Goal: Communication & Community: Ask a question

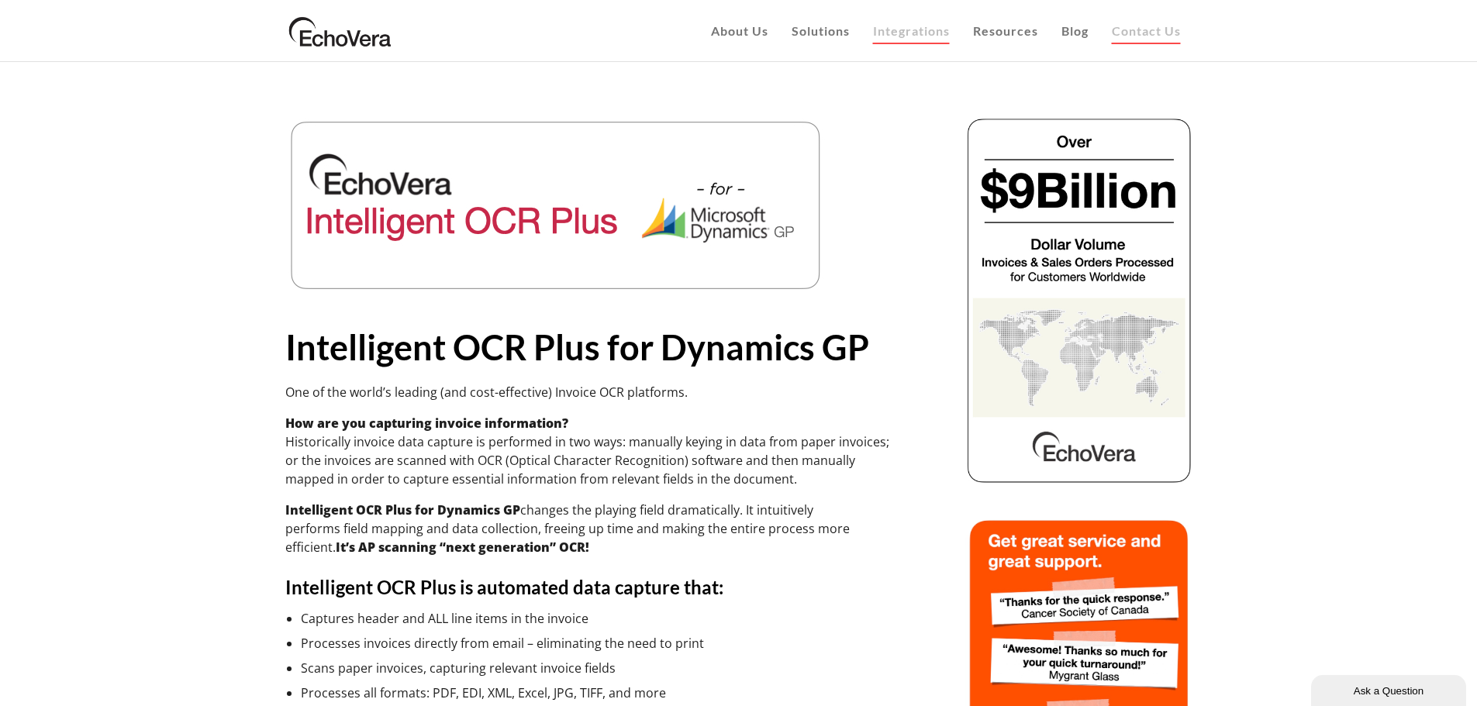
click at [1132, 29] on span "Contact Us" at bounding box center [1145, 30] width 69 height 15
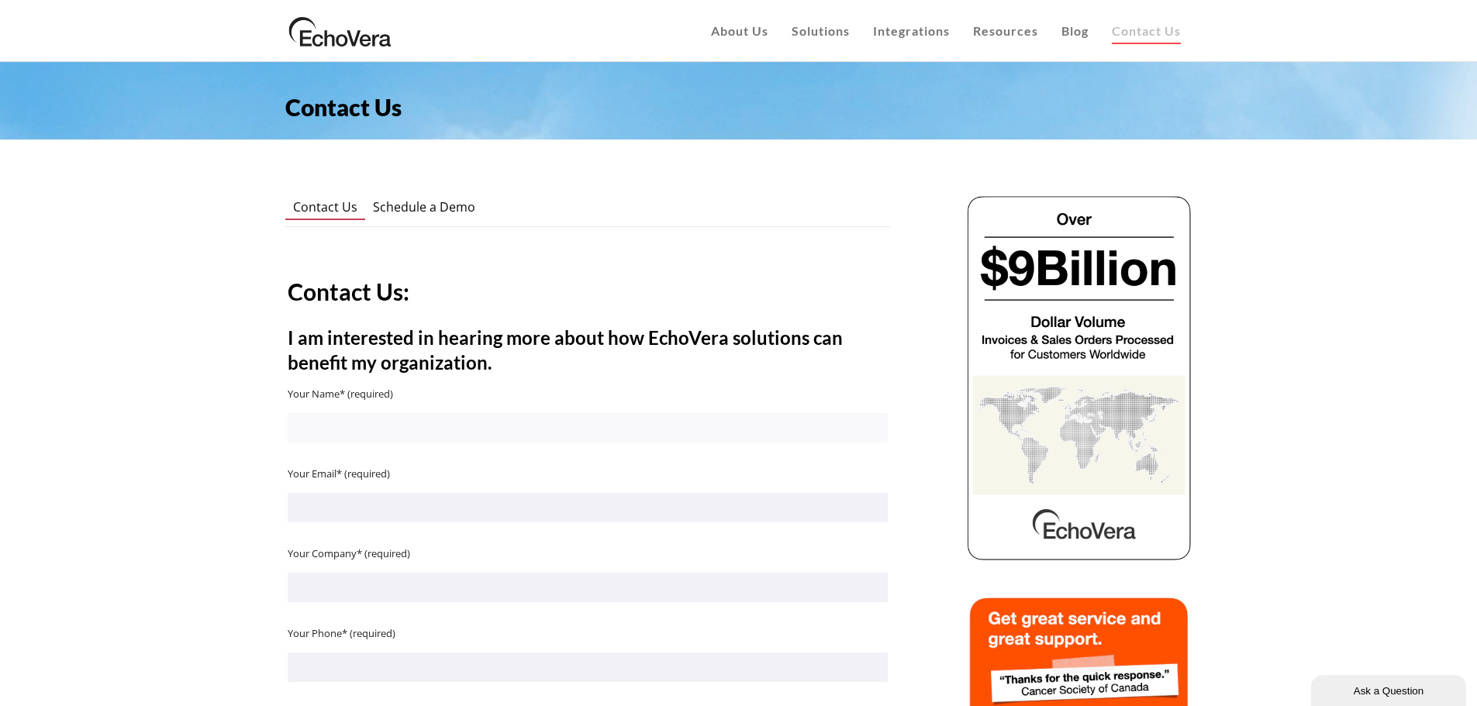
click at [582, 429] on input "Contact form" at bounding box center [588, 427] width 600 height 29
type input "Steve Flagg"
click at [413, 512] on input "Contact form" at bounding box center [588, 507] width 600 height 29
type input "stevef@compinfo.com"
click at [376, 578] on input "Contact form" at bounding box center [588, 587] width 600 height 29
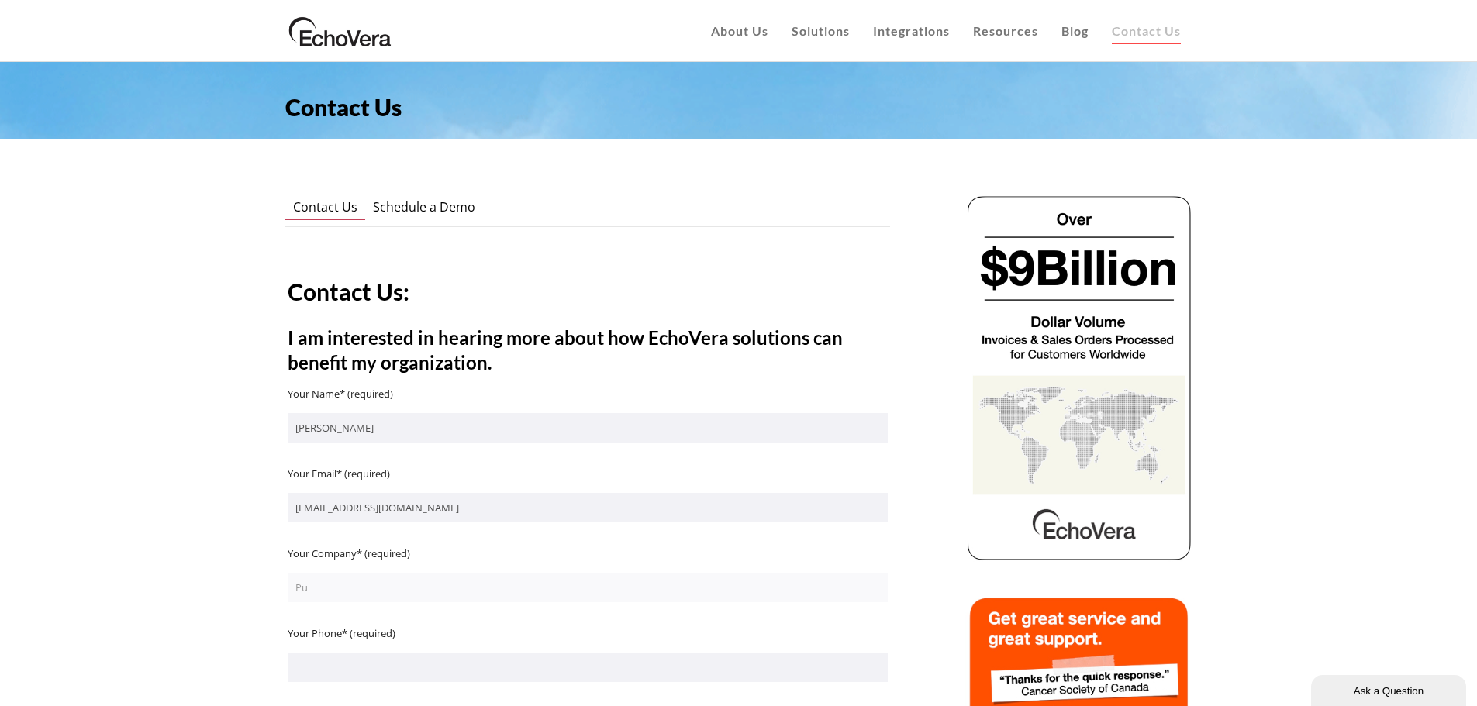
type input "P"
type input "ImageLink"
click at [359, 670] on input "Contact form" at bounding box center [588, 667] width 600 height 29
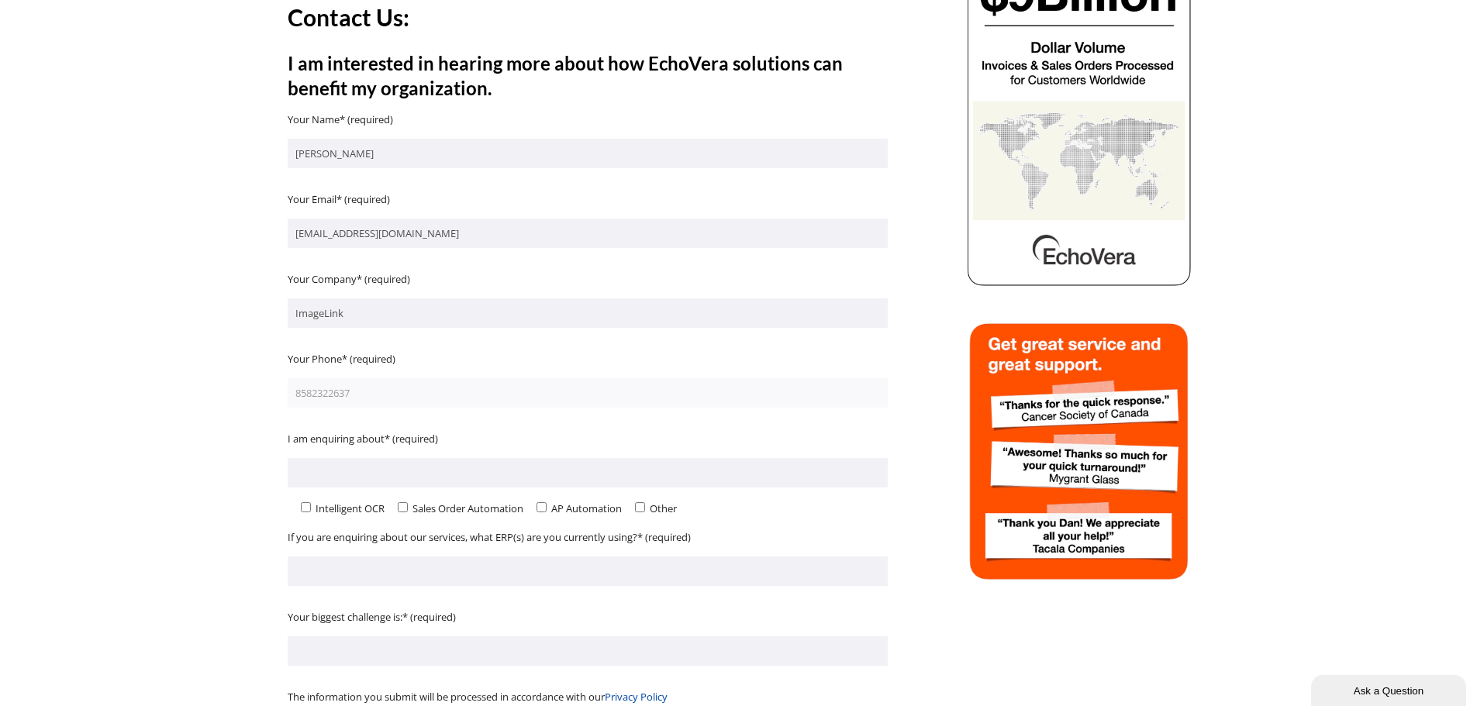
scroll to position [287, 0]
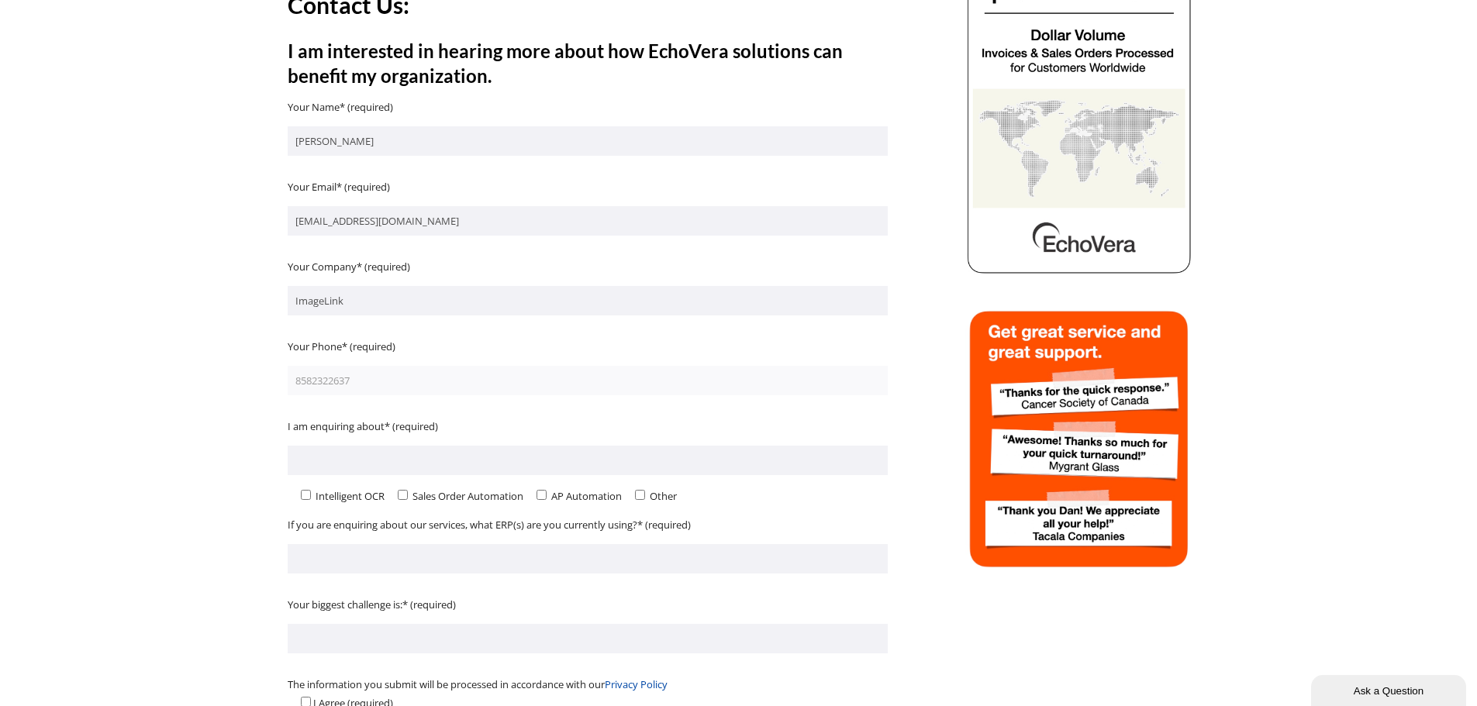
type input "8582322637"
click at [544, 496] on input"] "Contact form" at bounding box center [541, 495] width 10 height 10
checkbox input"] "true"
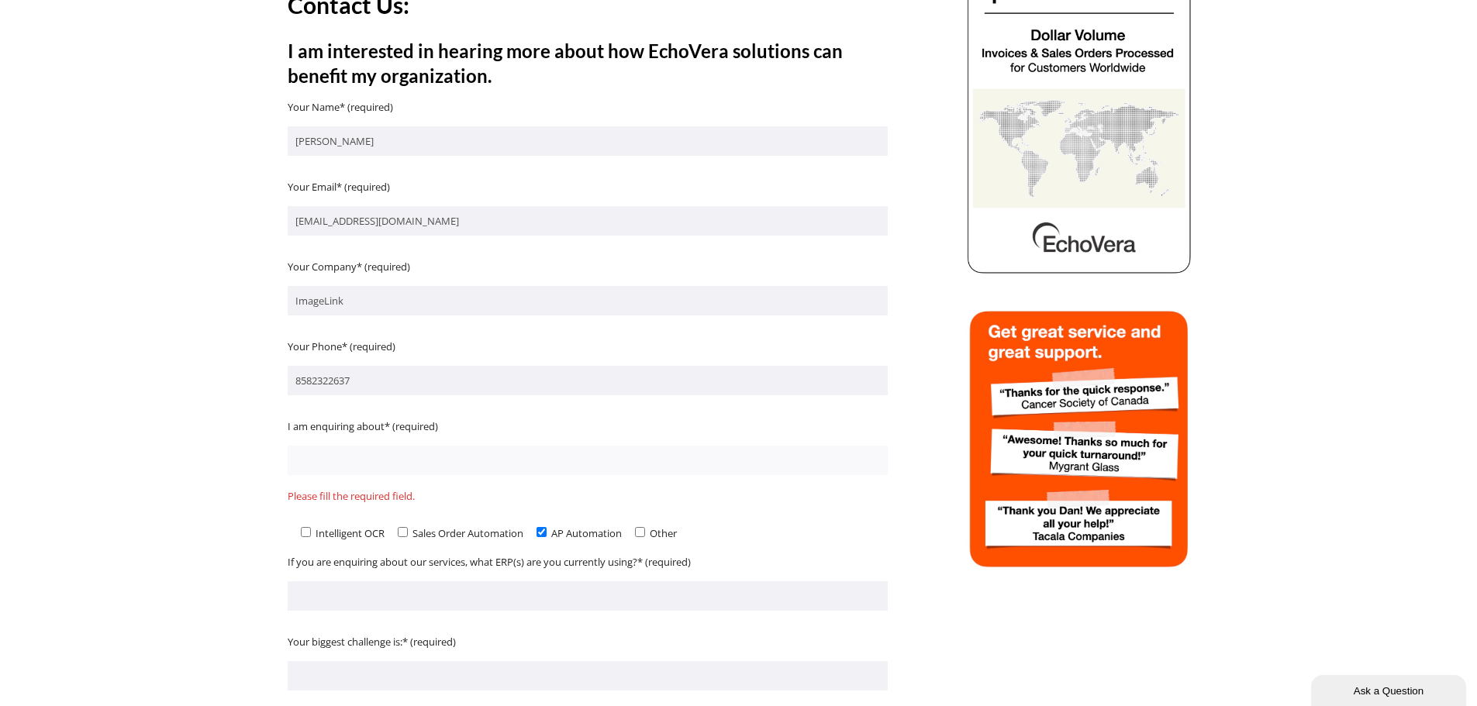
click at [433, 470] on input "Contact form" at bounding box center [588, 460] width 600 height 29
type input "Dynamics SL integration"
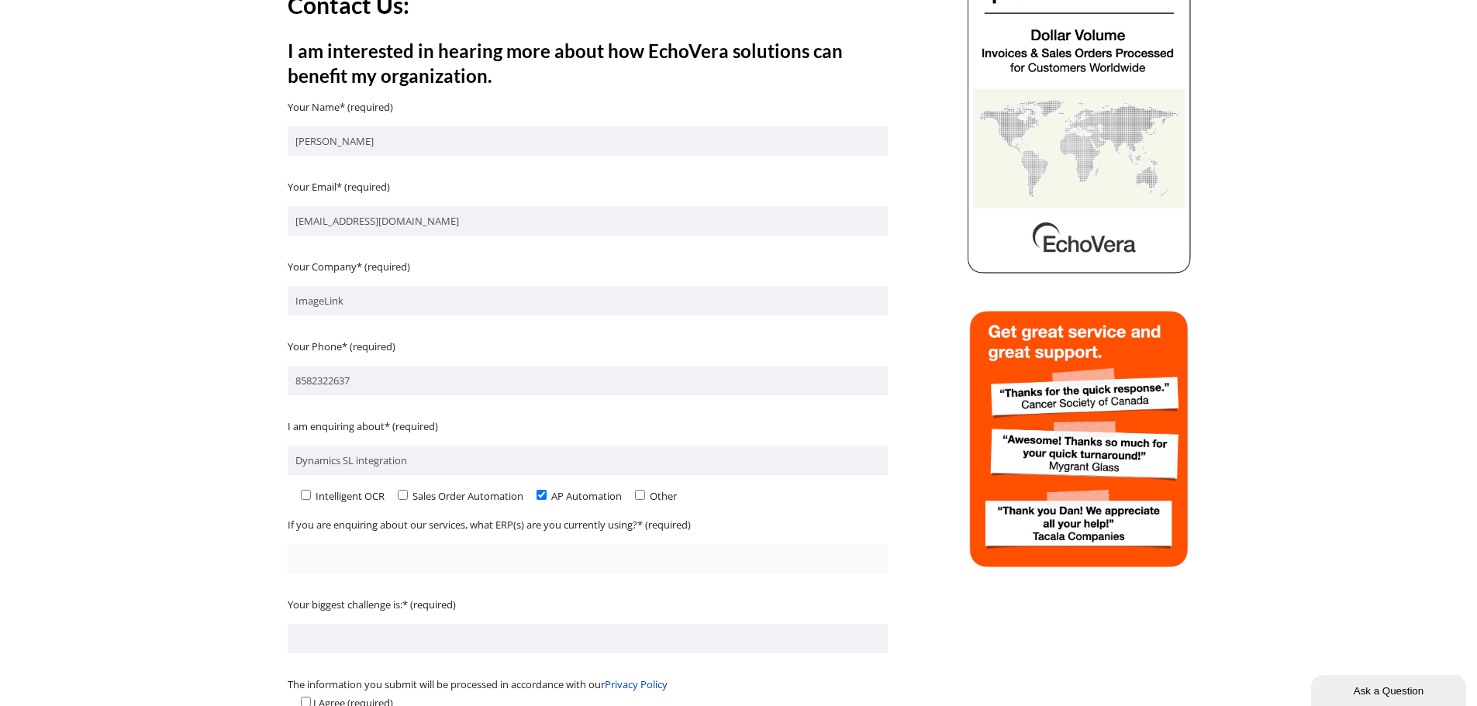
click at [434, 593] on form "Your Name* (required) Steve Flagg Your Email* (required) stevef@compinfo.com Yo…" at bounding box center [588, 428] width 600 height 660
type input "SL"
click at [388, 641] on input "Contact form" at bounding box center [588, 638] width 600 height 29
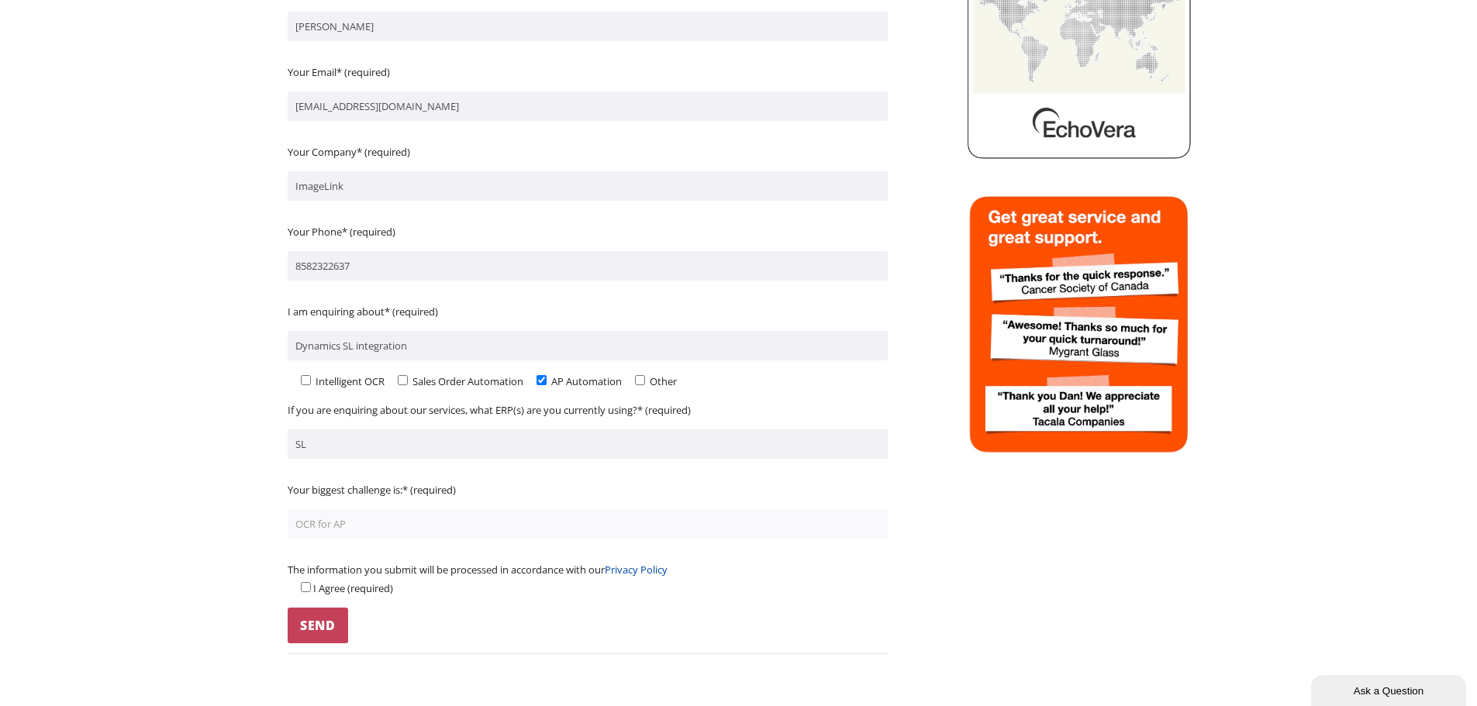
scroll to position [408, 0]
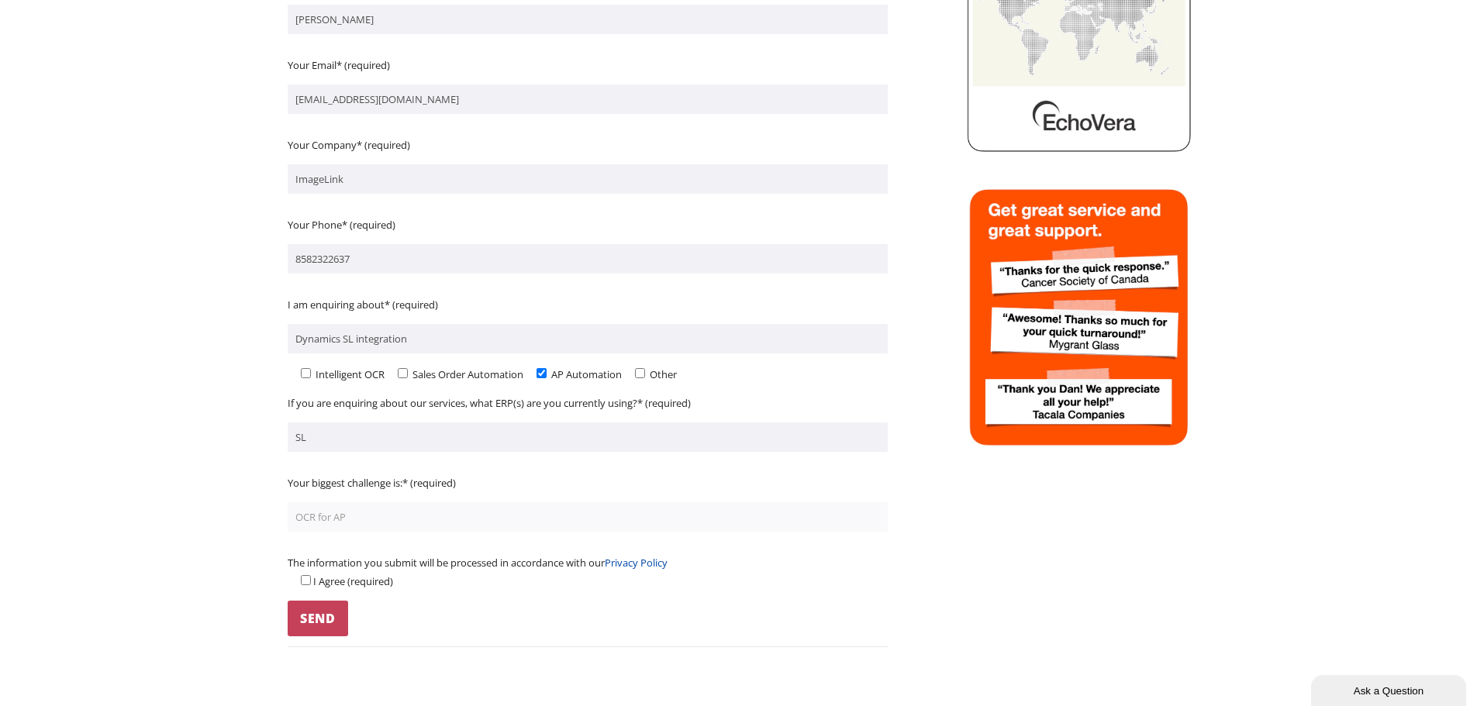
type input "OCR for AP"
click at [303, 582] on input "Contact form" at bounding box center [306, 580] width 10 height 10
checkbox input "true"
click at [301, 621] on input "Send" at bounding box center [318, 619] width 60 height 36
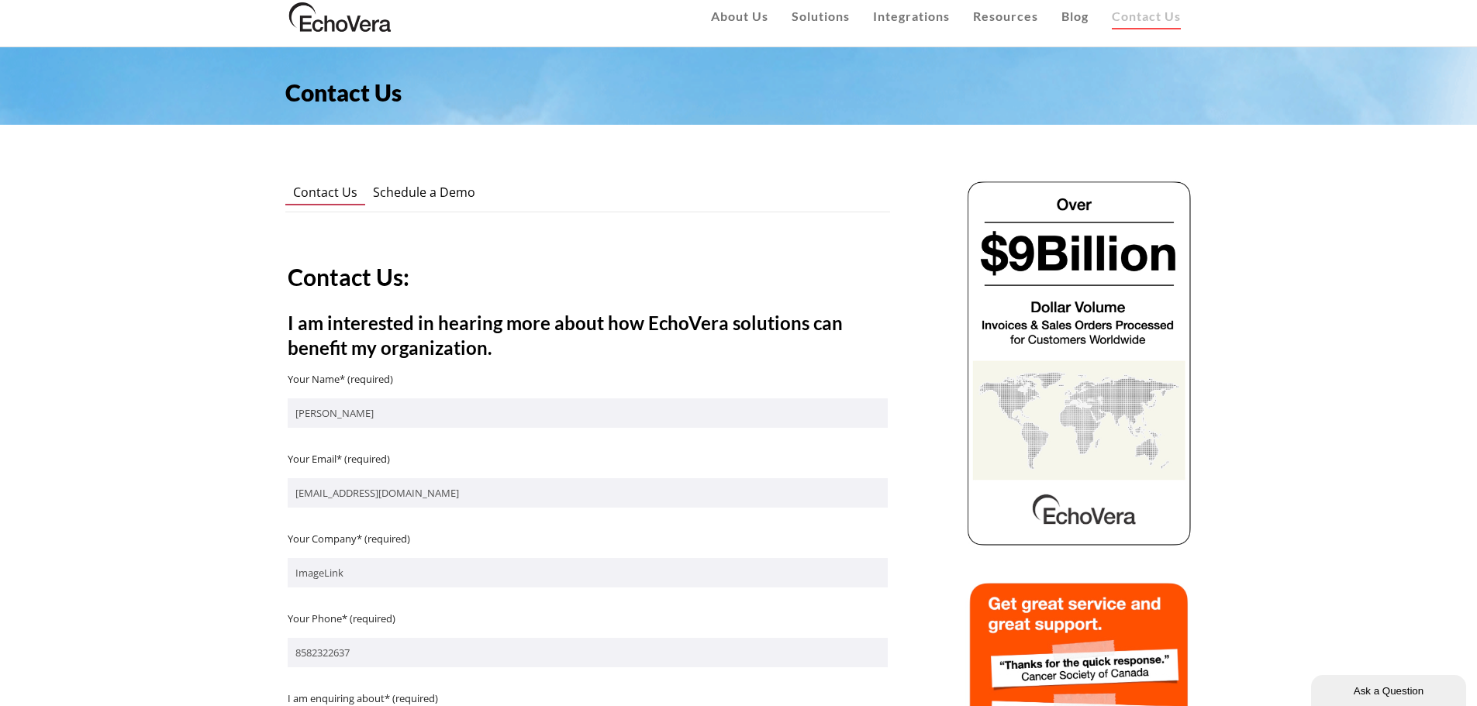
scroll to position [0, 0]
